Goal: Information Seeking & Learning: Compare options

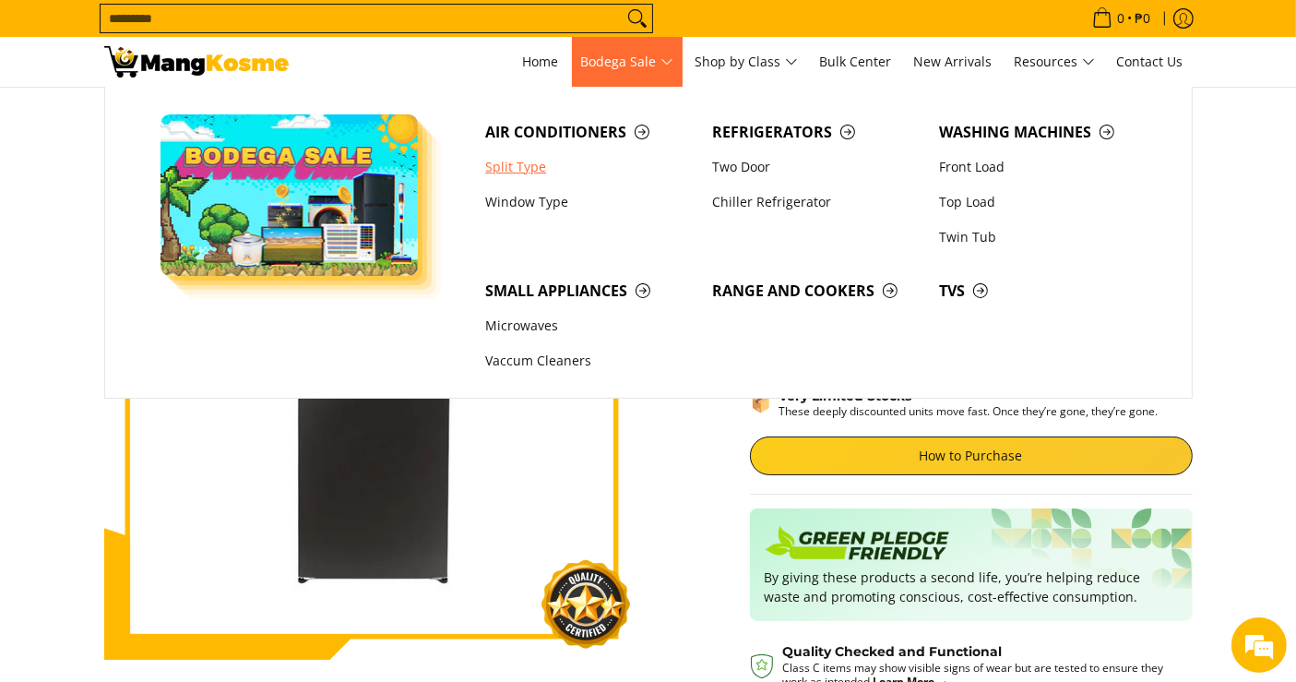
click at [528, 164] on link "Split Type" at bounding box center [589, 166] width 227 height 35
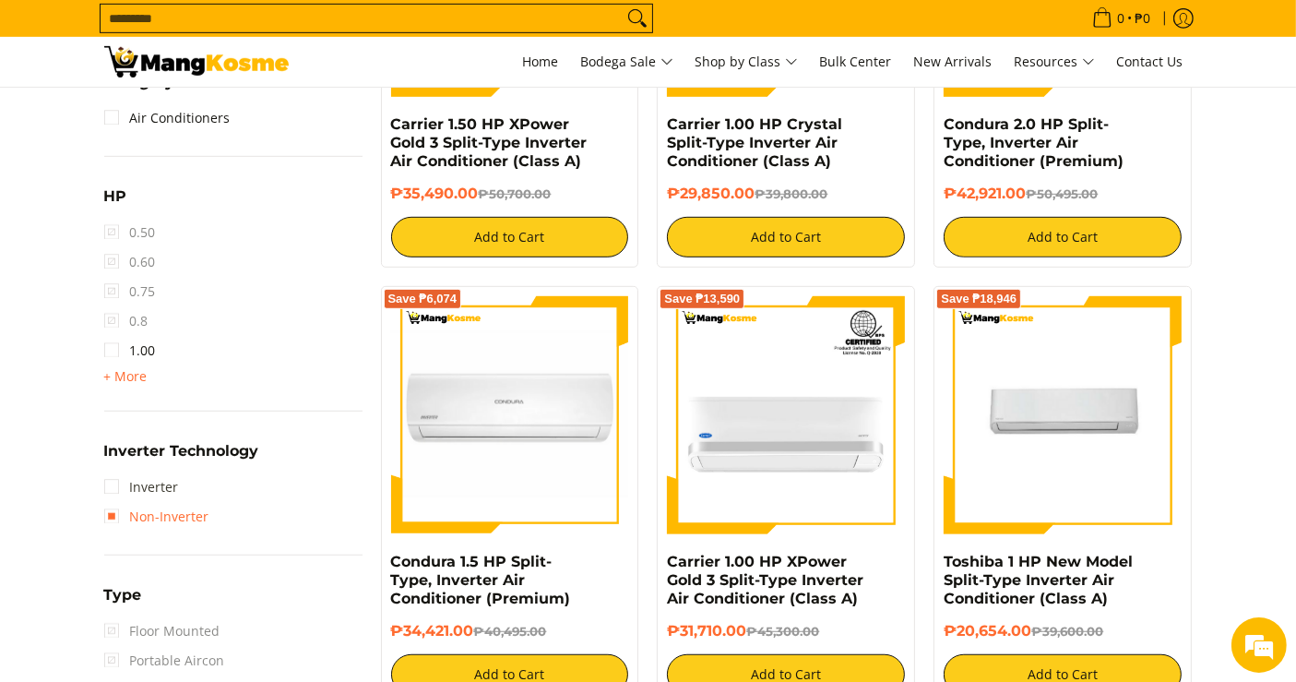
scroll to position [1025, 0]
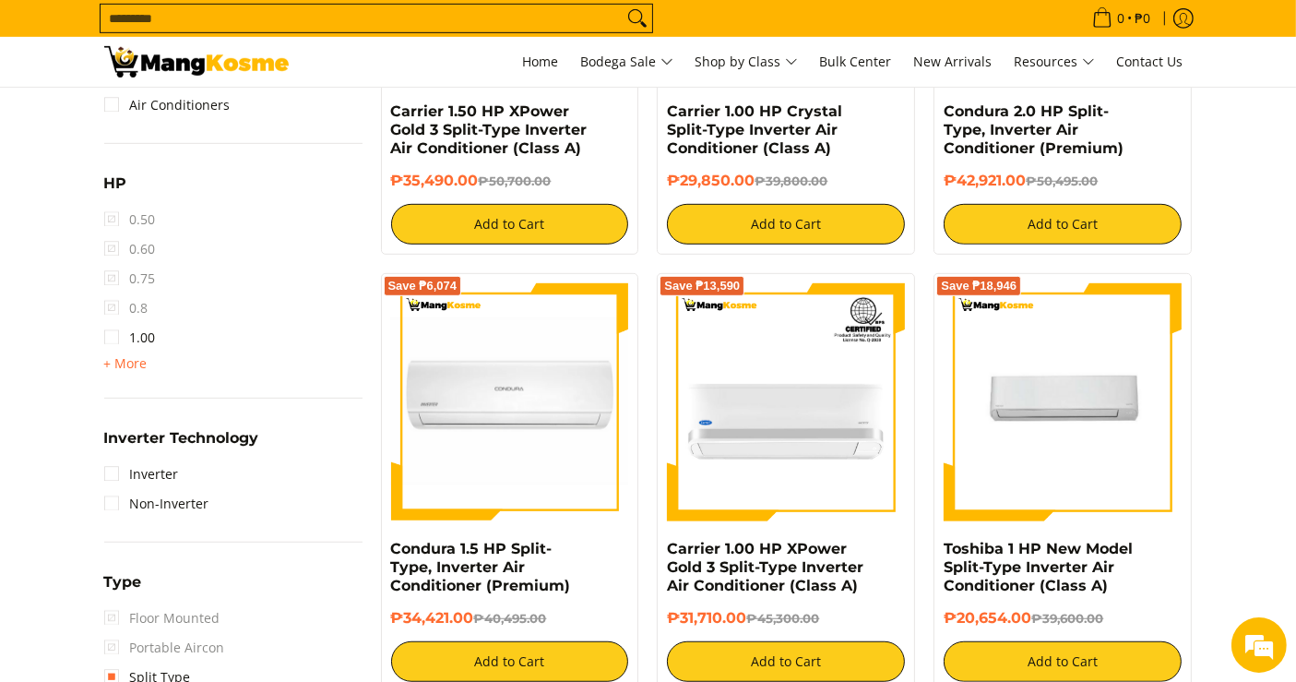
click at [137, 380] on div "HP 0.50 0.60 0.75 0.8 1.00 + More - Less 1.50 2.00 2.50 3.00 3T 4.00 6.00" at bounding box center [233, 285] width 258 height 227
click at [131, 363] on span "+ More" at bounding box center [125, 363] width 43 height 15
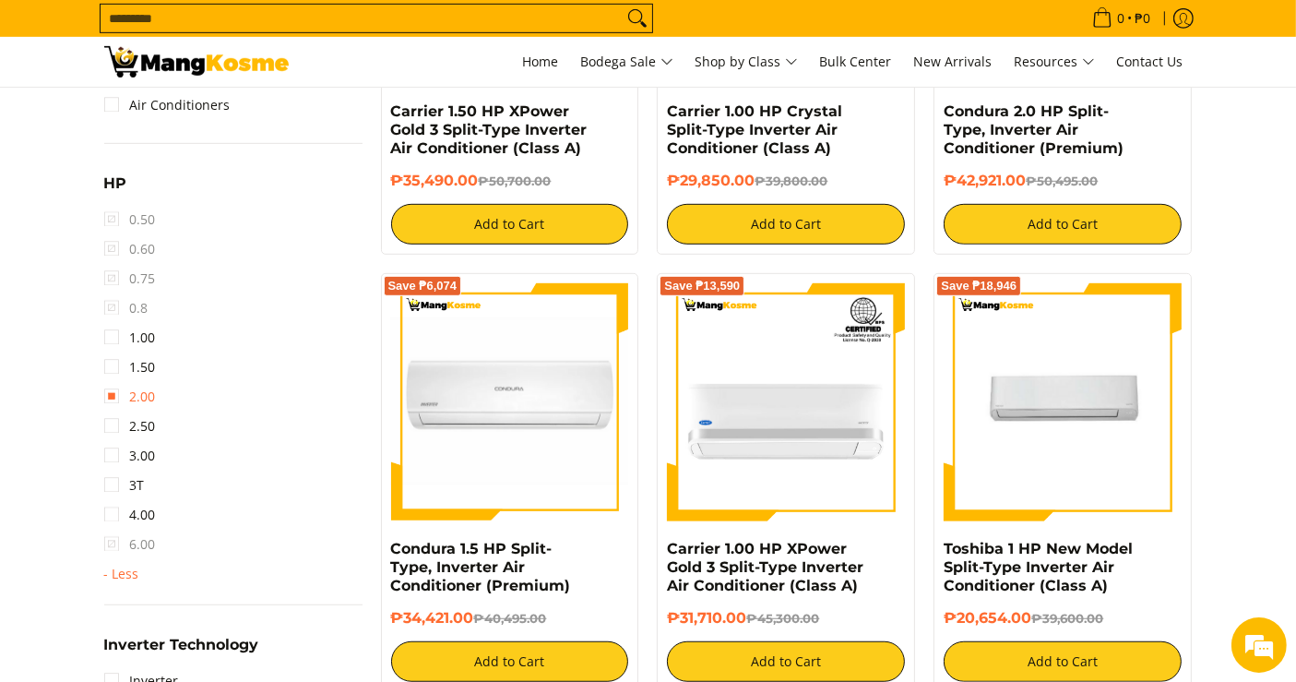
click at [151, 397] on link "2.00" at bounding box center [130, 397] width 52 height 30
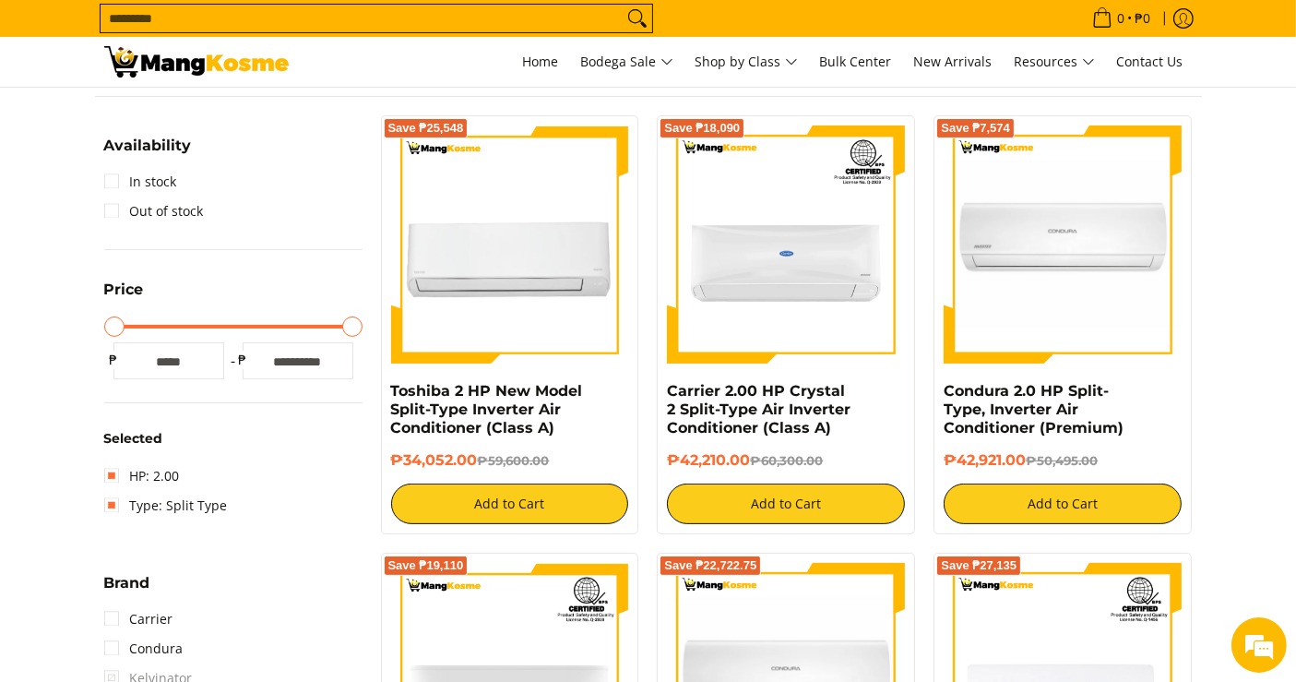
scroll to position [259, 0]
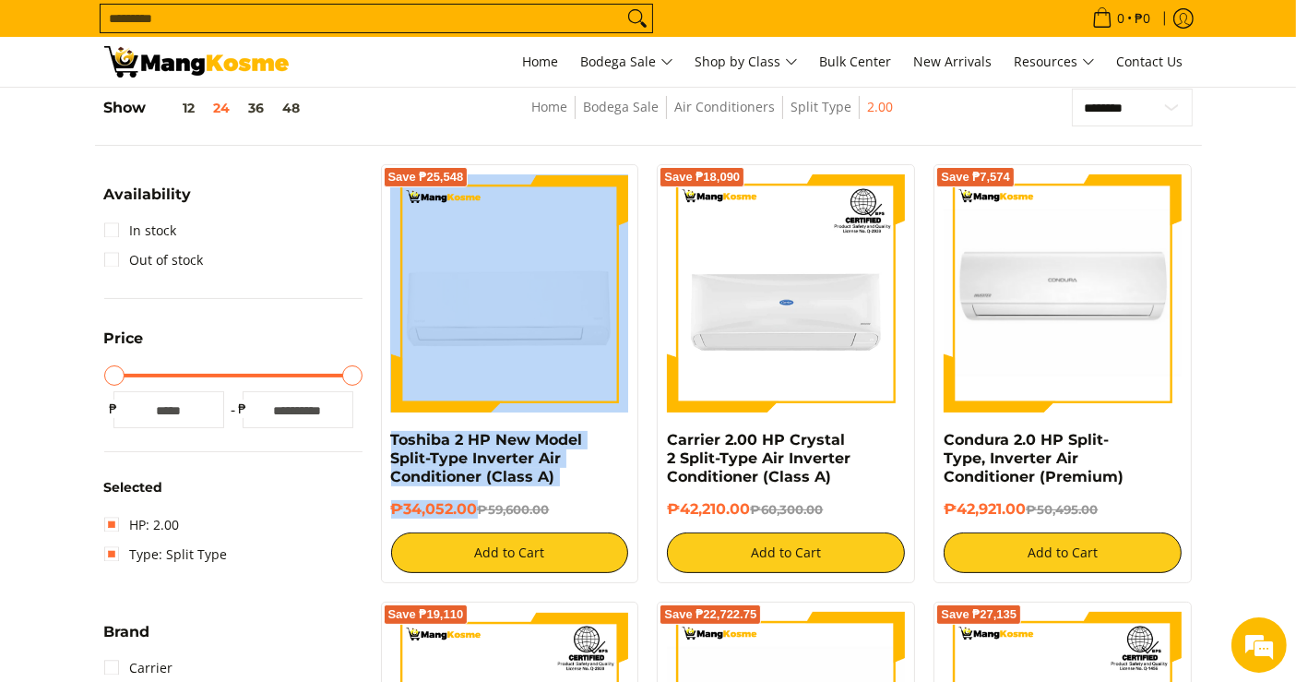
drag, startPoint x: 479, startPoint y: 508, endPoint x: 387, endPoint y: 428, distance: 121.5
click at [387, 428] on div "Save ₱25,548 Toshiba 2 HP New Model Split-Type Inverter Air Conditioner (Class …" at bounding box center [510, 373] width 258 height 419
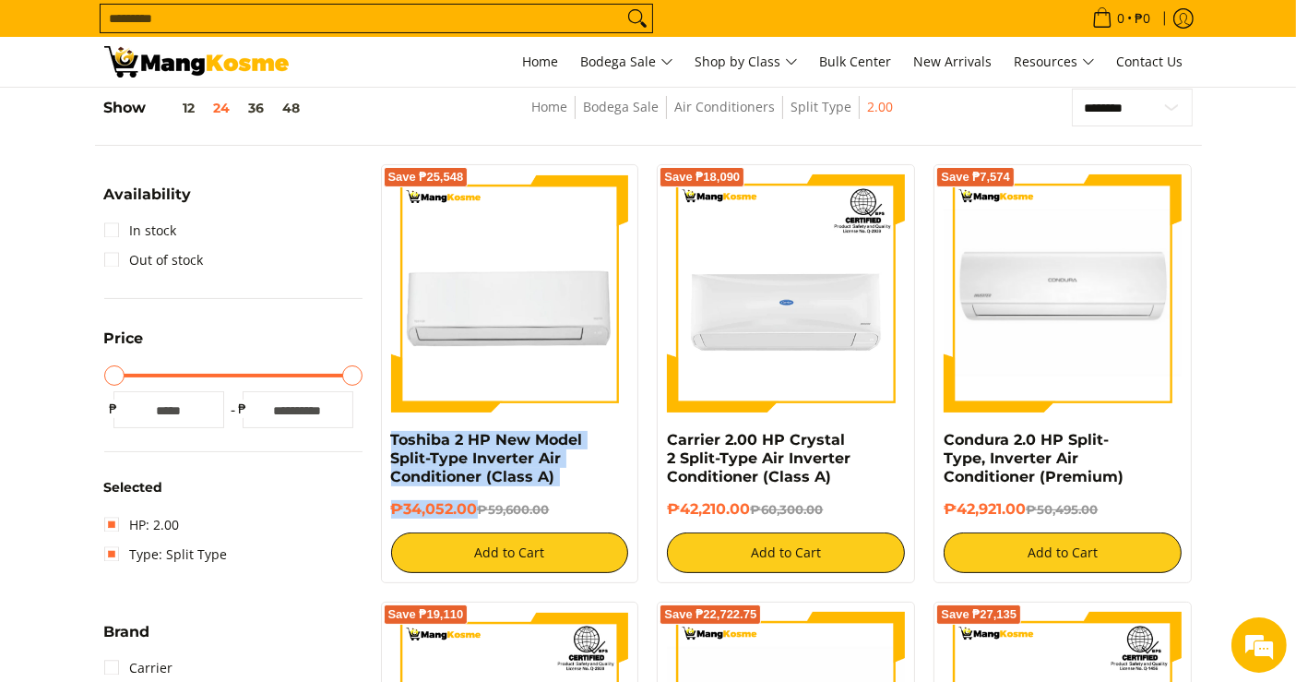
click at [382, 433] on div "Save ₱25,548 Toshiba 2 HP New Model Split-Type Inverter Air Conditioner (Class …" at bounding box center [510, 373] width 258 height 419
copy div "Toshiba 2 HP New Model Split-Type Inverter Air Conditioner (Class A) ₱34,052.00"
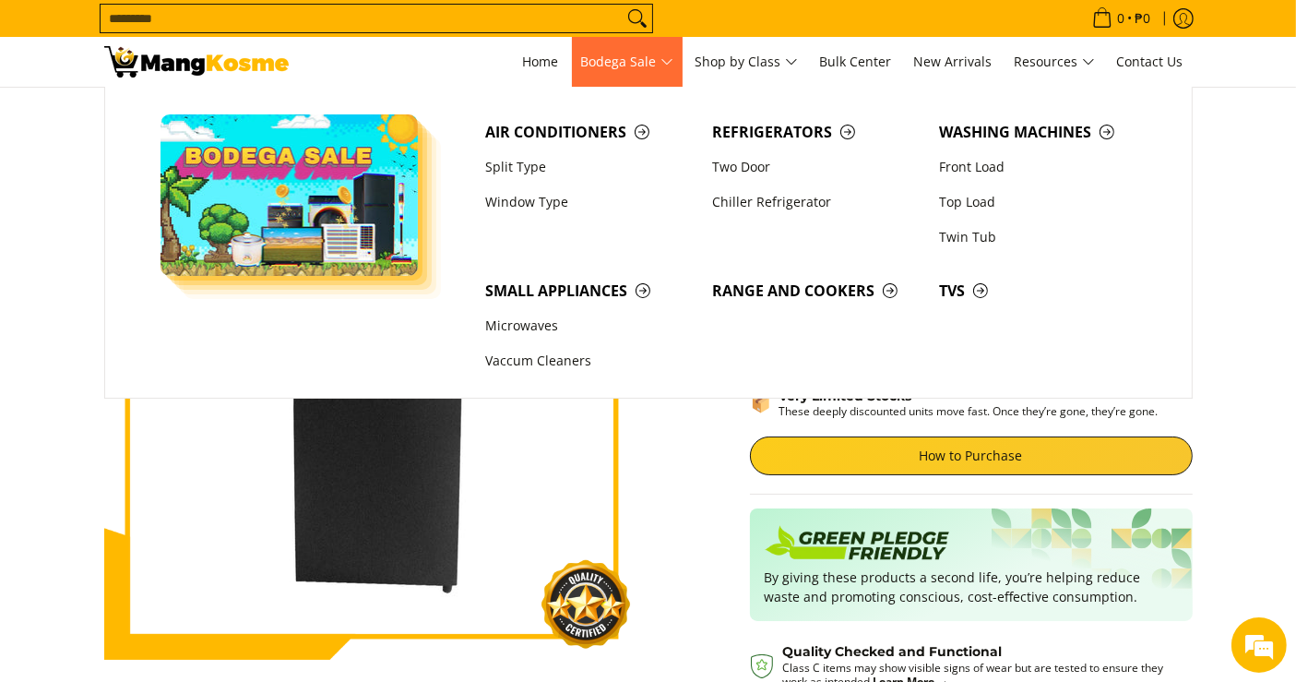
click at [616, 56] on span "Bodega Sale" at bounding box center [627, 62] width 92 height 23
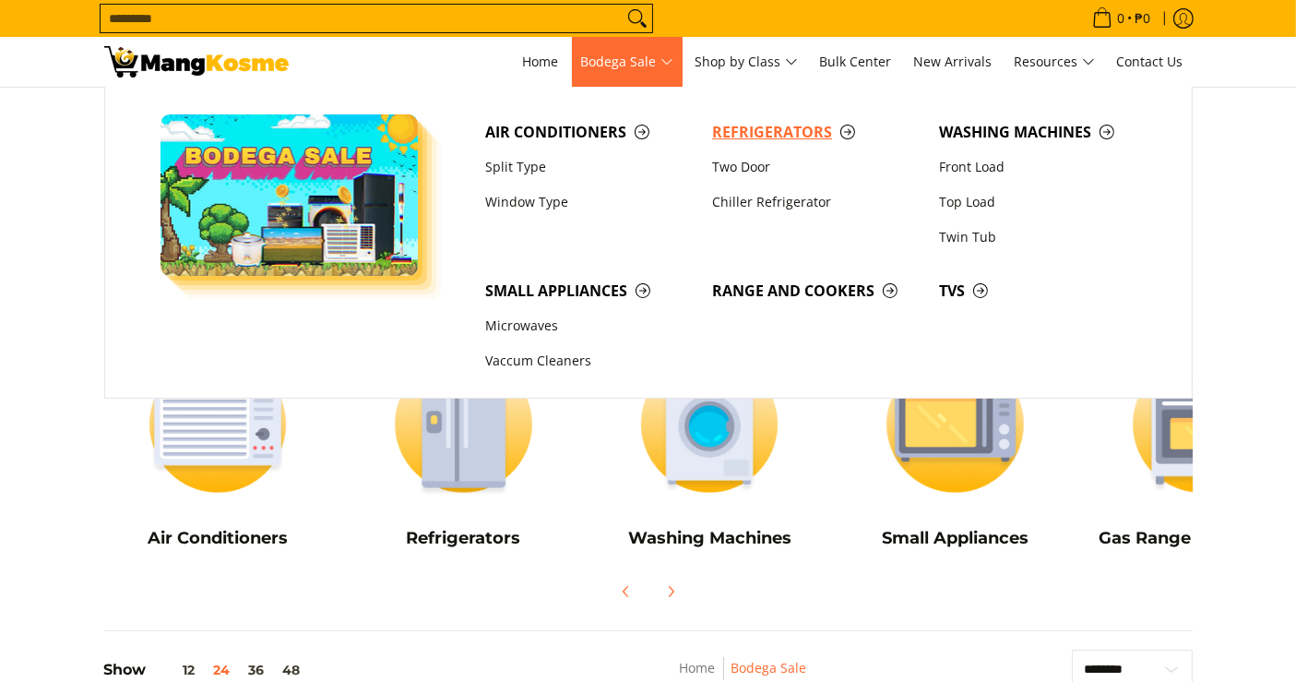
click at [766, 122] on span "Refrigerators" at bounding box center [816, 132] width 208 height 23
